Goal: Download file/media

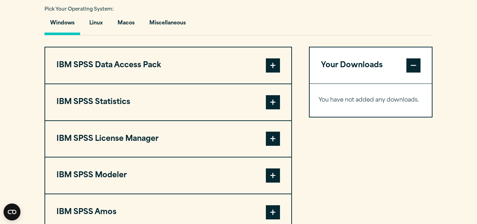
scroll to position [529, 0]
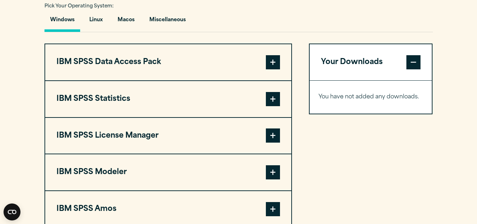
click at [163, 107] on button "IBM SPSS Statistics" at bounding box center [168, 99] width 246 height 36
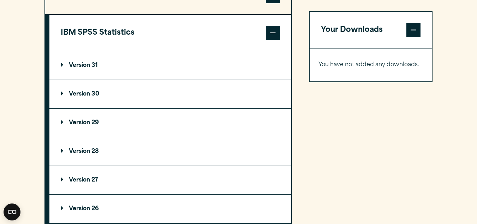
scroll to position [600, 0]
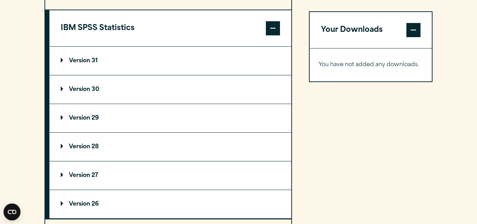
click at [93, 54] on summary "Version 31" at bounding box center [170, 61] width 242 height 28
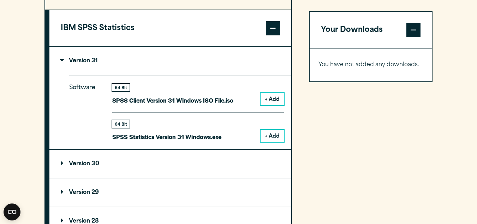
click at [276, 137] on button "+ Add" at bounding box center [272, 136] width 23 height 12
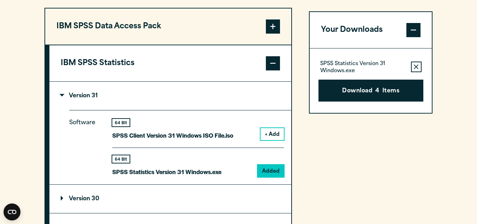
scroll to position [564, 0]
click at [163, 95] on summary "Version 31" at bounding box center [170, 96] width 242 height 28
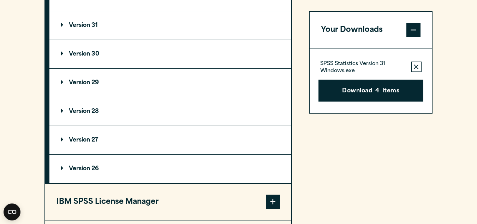
scroll to position [600, 0]
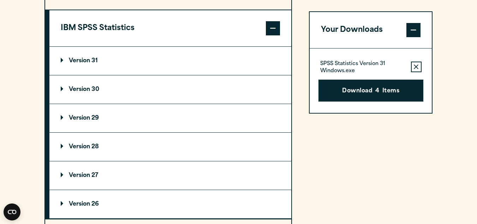
click at [117, 147] on summary "Version 28" at bounding box center [170, 147] width 242 height 28
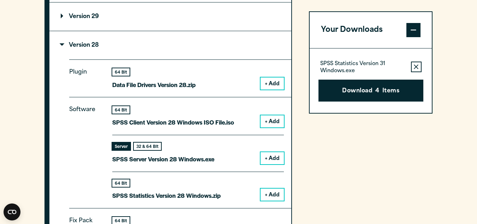
scroll to position [741, 0]
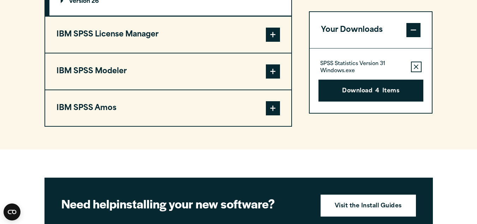
click at [194, 44] on button "IBM SPSS License Manager" at bounding box center [168, 35] width 246 height 36
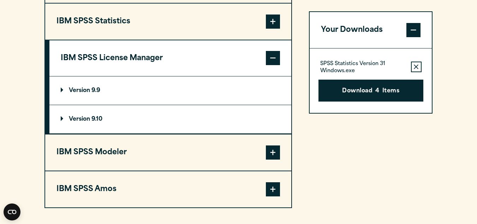
scroll to position [473, 0]
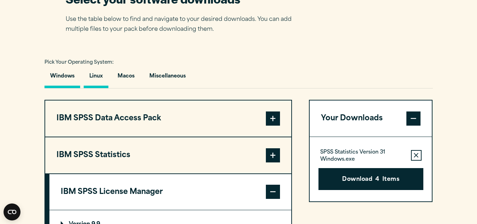
click at [100, 77] on button "Linux" at bounding box center [96, 78] width 25 height 20
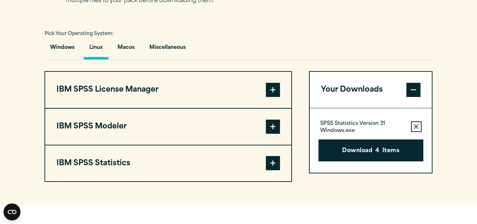
scroll to position [543, 0]
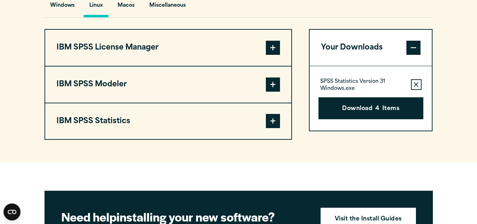
click at [417, 82] on icon "button" at bounding box center [416, 84] width 5 height 5
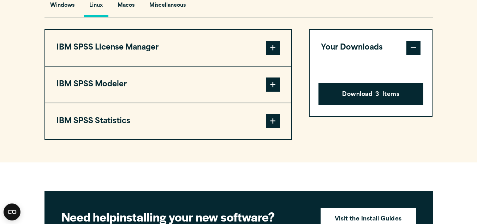
click at [193, 118] on button "IBM SPSS Statistics" at bounding box center [168, 121] width 246 height 36
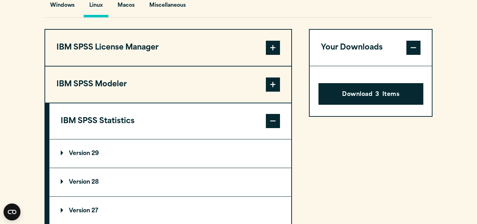
scroll to position [508, 0]
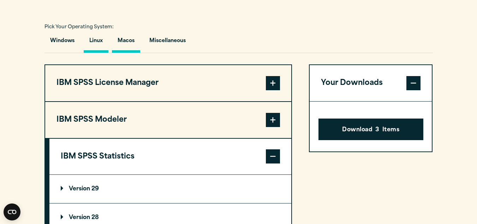
click at [130, 43] on button "Macos" at bounding box center [126, 43] width 28 height 20
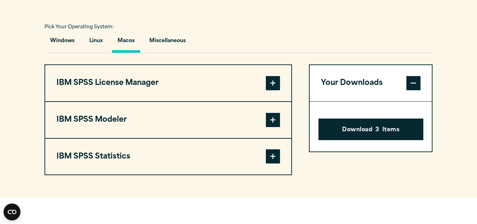
click at [188, 160] on button "IBM SPSS Statistics" at bounding box center [168, 157] width 246 height 36
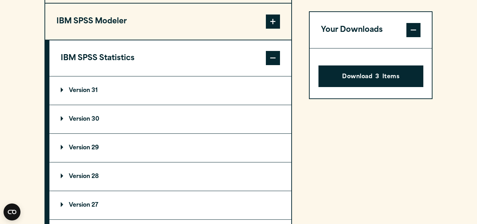
scroll to position [614, 0]
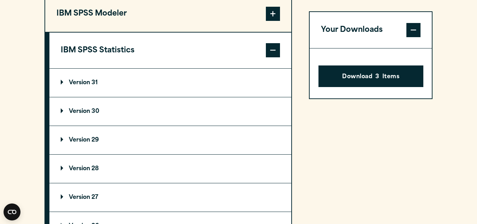
click at [123, 86] on summary "Version 31" at bounding box center [170, 83] width 242 height 28
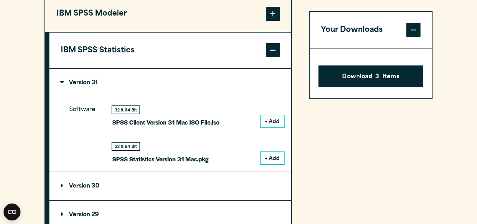
click at [275, 160] on button "+ Add" at bounding box center [272, 158] width 23 height 12
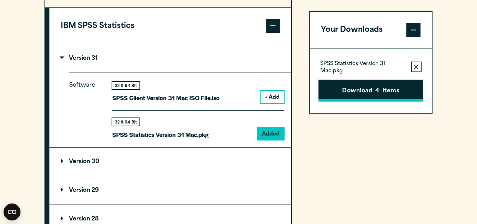
scroll to position [649, 0]
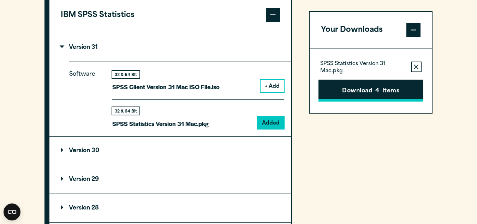
click at [360, 96] on button "Download 4 Items" at bounding box center [371, 91] width 105 height 22
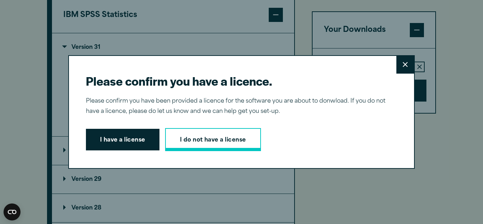
click at [199, 141] on link "I do not have a license" at bounding box center [213, 139] width 96 height 23
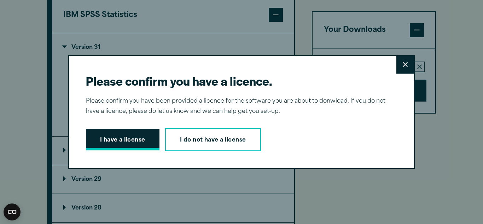
click at [114, 135] on button "I have a license" at bounding box center [122, 140] width 73 height 22
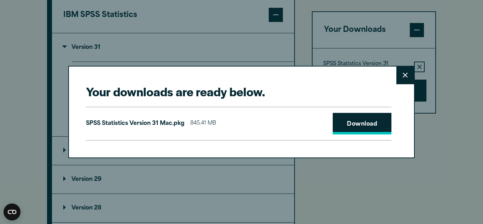
click at [373, 126] on link "Download" at bounding box center [361, 124] width 59 height 22
click at [403, 77] on icon at bounding box center [404, 74] width 5 height 5
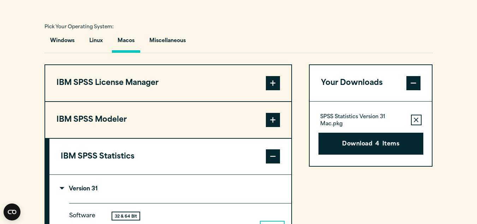
scroll to position [614, 0]
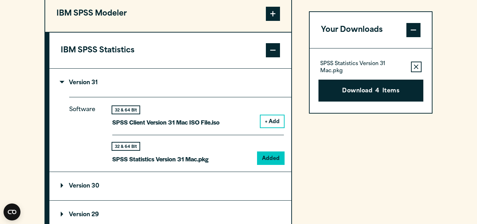
click at [365, 158] on div "Your Downloads SPSS Statistics Version 31 Mac.pkg Remove this item from your so…" at bounding box center [371, 136] width 124 height 357
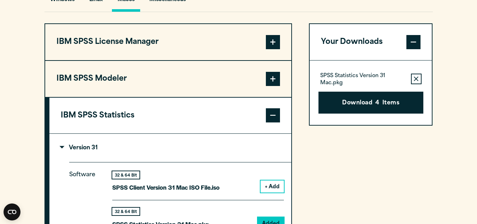
scroll to position [437, 0]
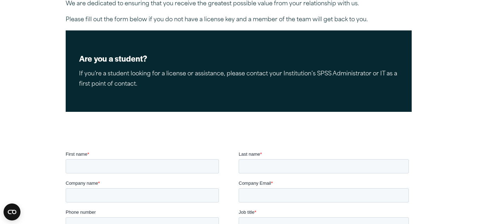
scroll to position [35, 0]
